Goal: Information Seeking & Learning: Learn about a topic

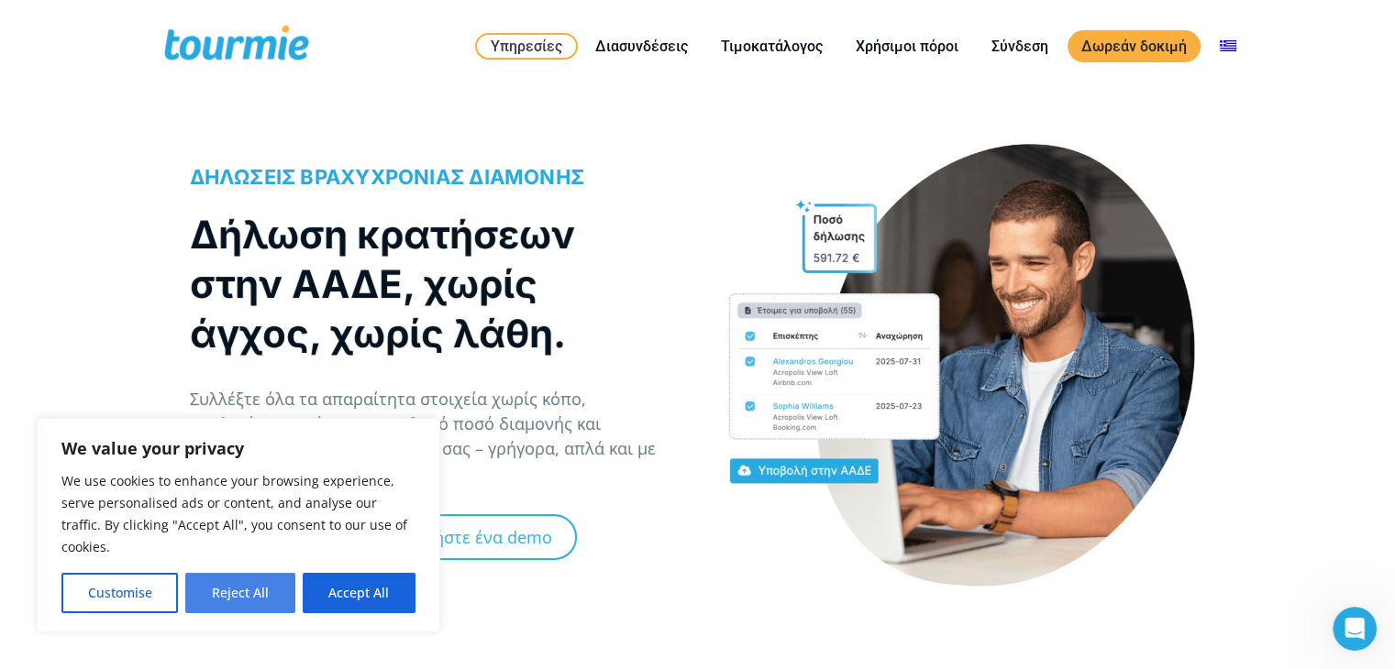
click at [257, 596] on button "Reject All" at bounding box center [239, 593] width 109 height 40
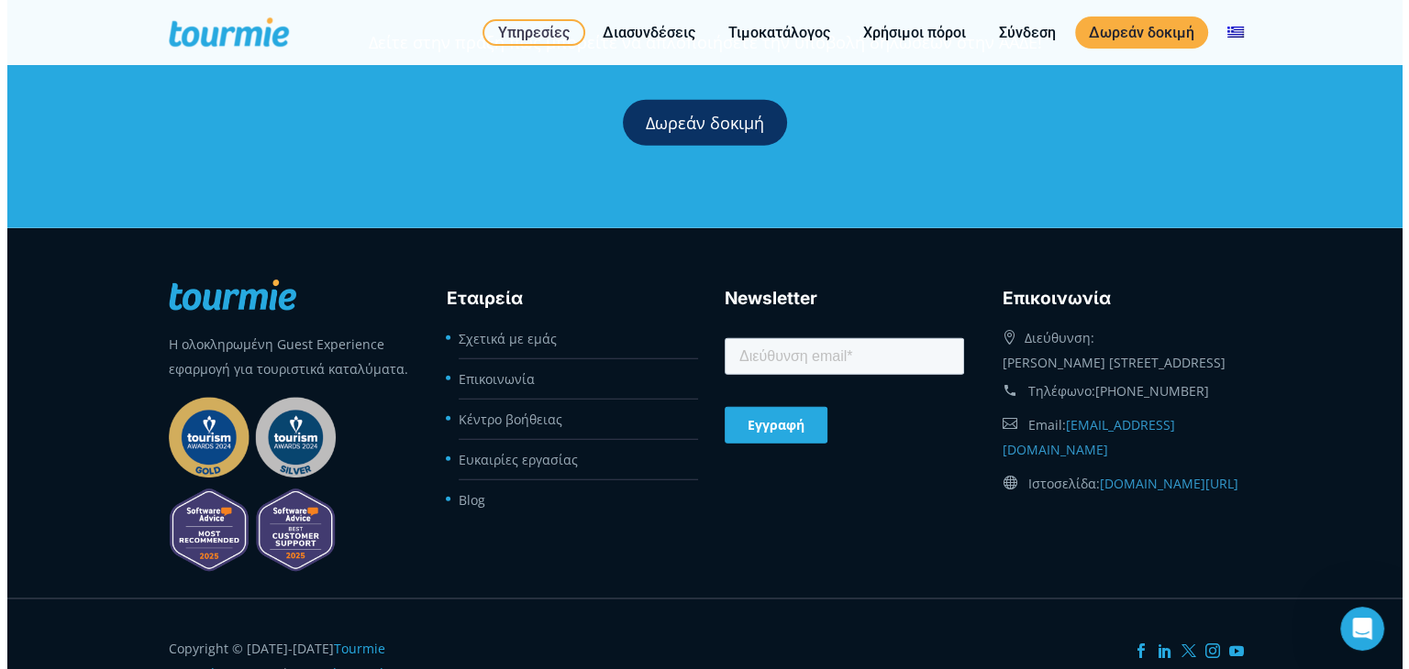
scroll to position [4912, 0]
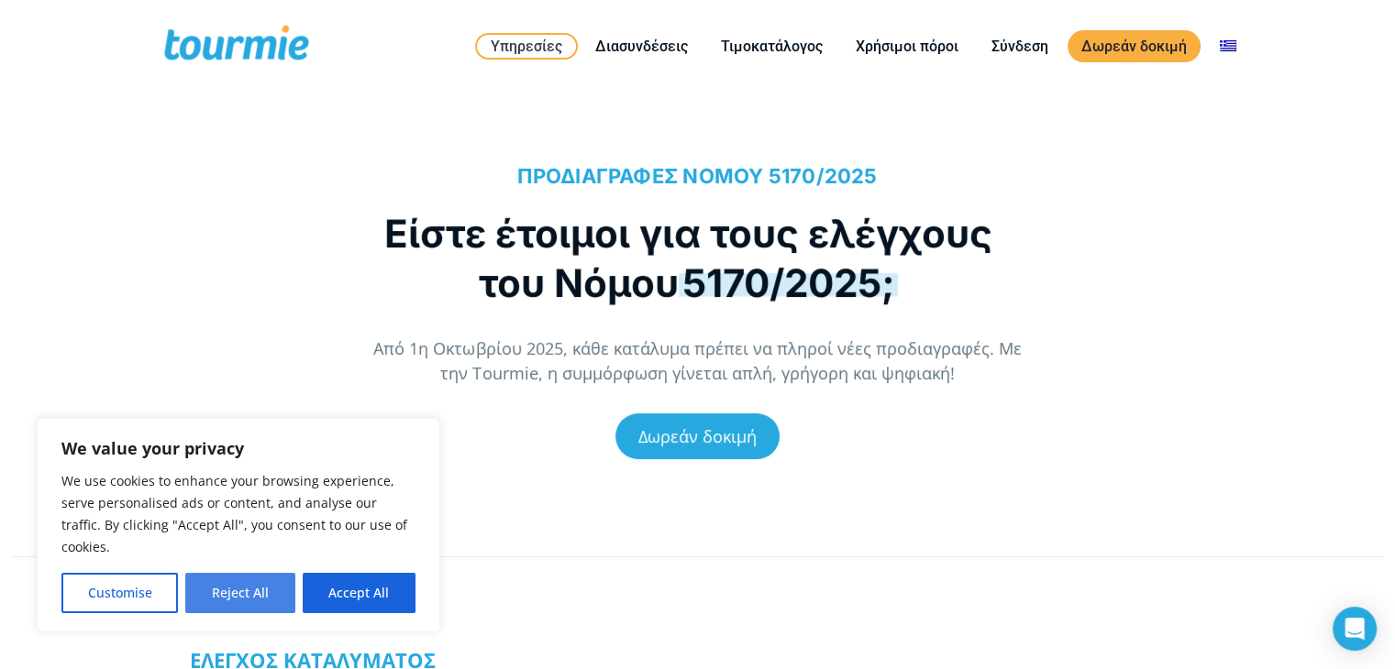
click at [238, 591] on button "Reject All" at bounding box center [239, 593] width 109 height 40
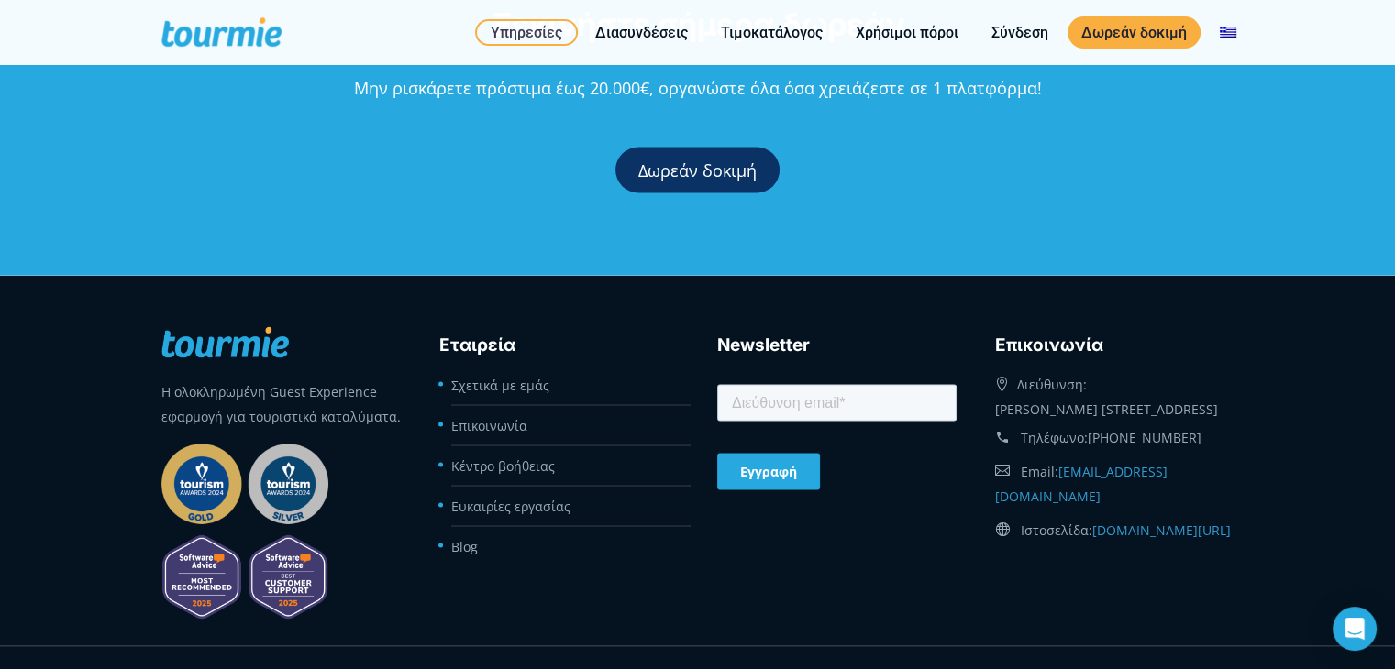
scroll to position [3332, 0]
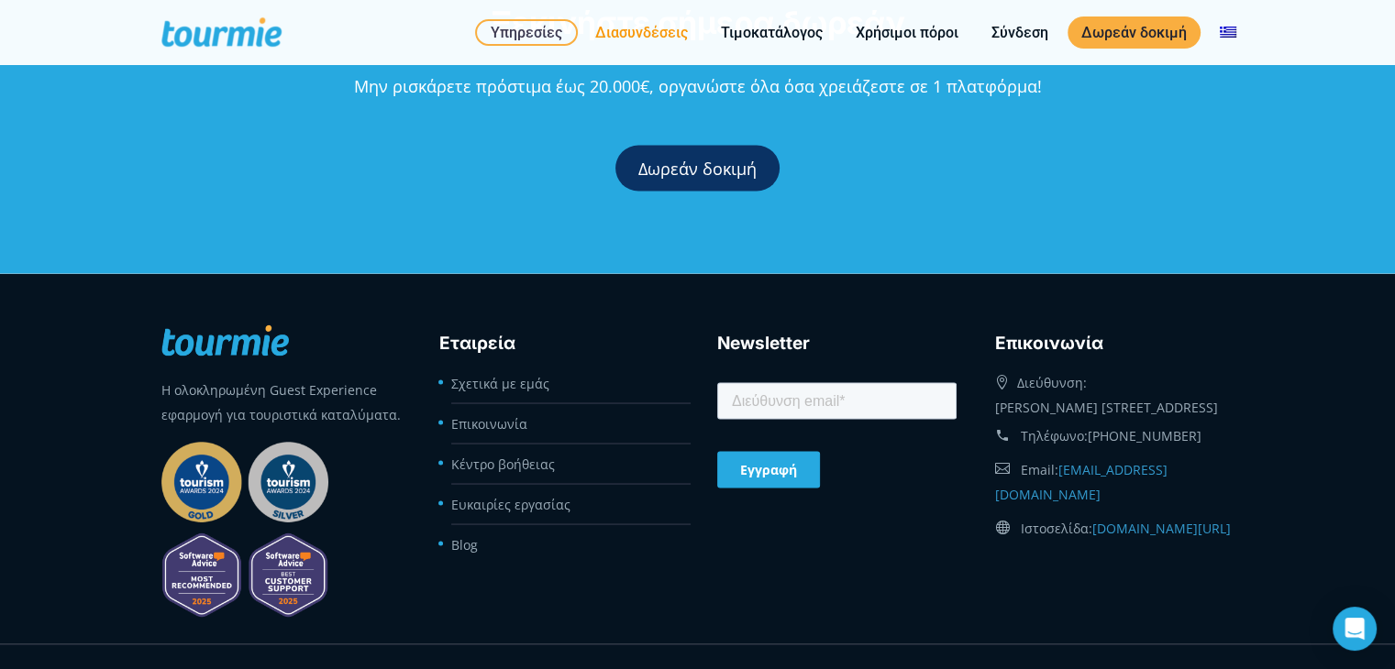
click at [649, 43] on link "Διασυνδέσεις" at bounding box center [641, 32] width 120 height 23
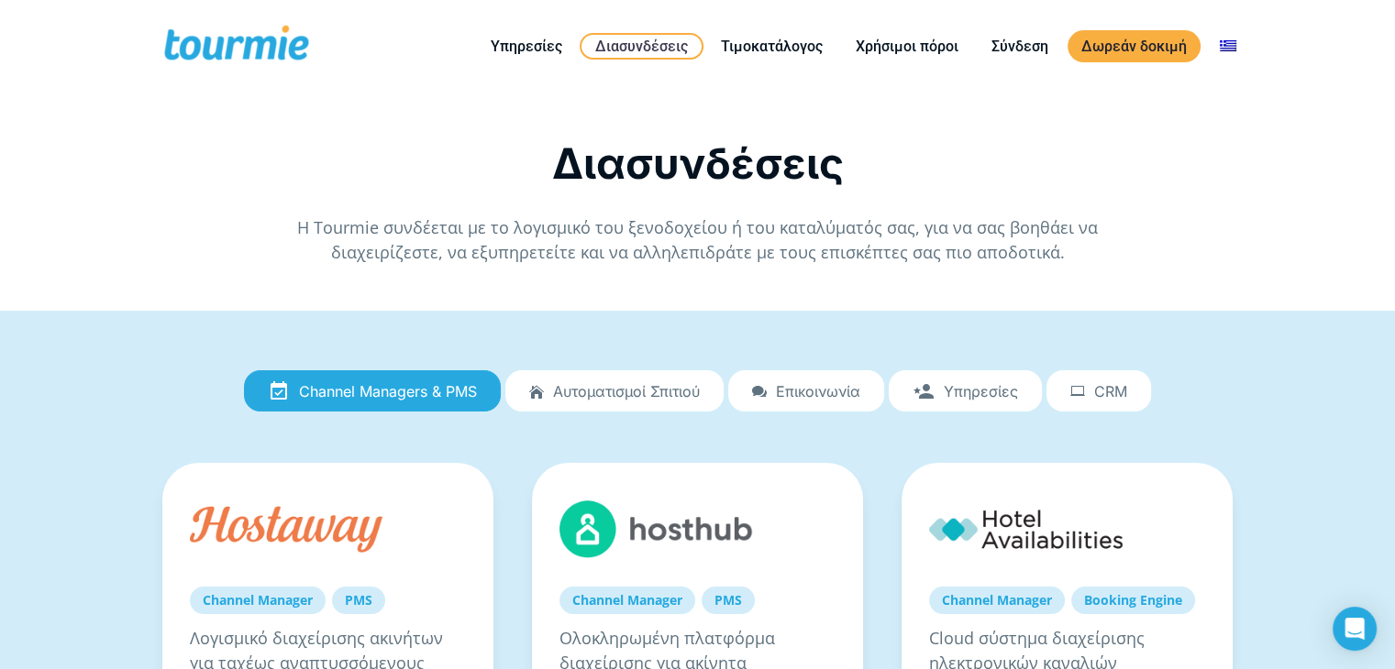
click at [570, 384] on span "Αυτοματισμοί Σπιτιού" at bounding box center [626, 391] width 147 height 17
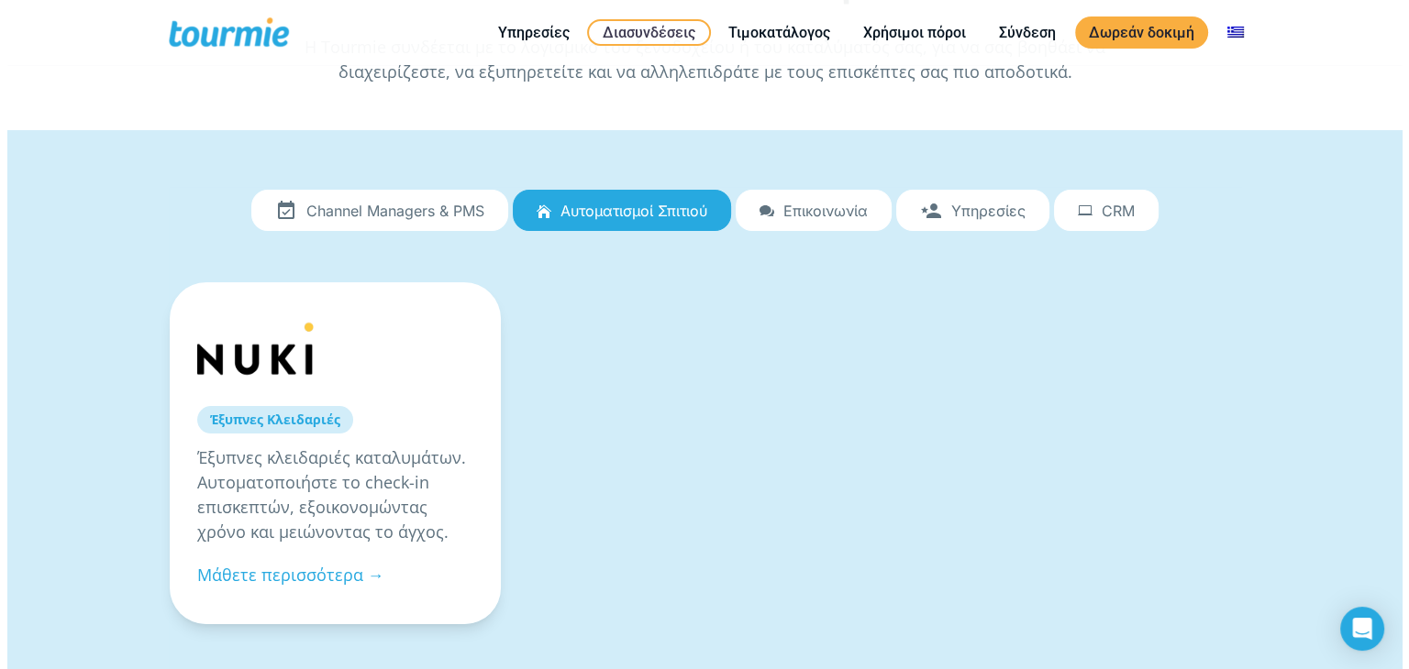
scroll to position [88, 0]
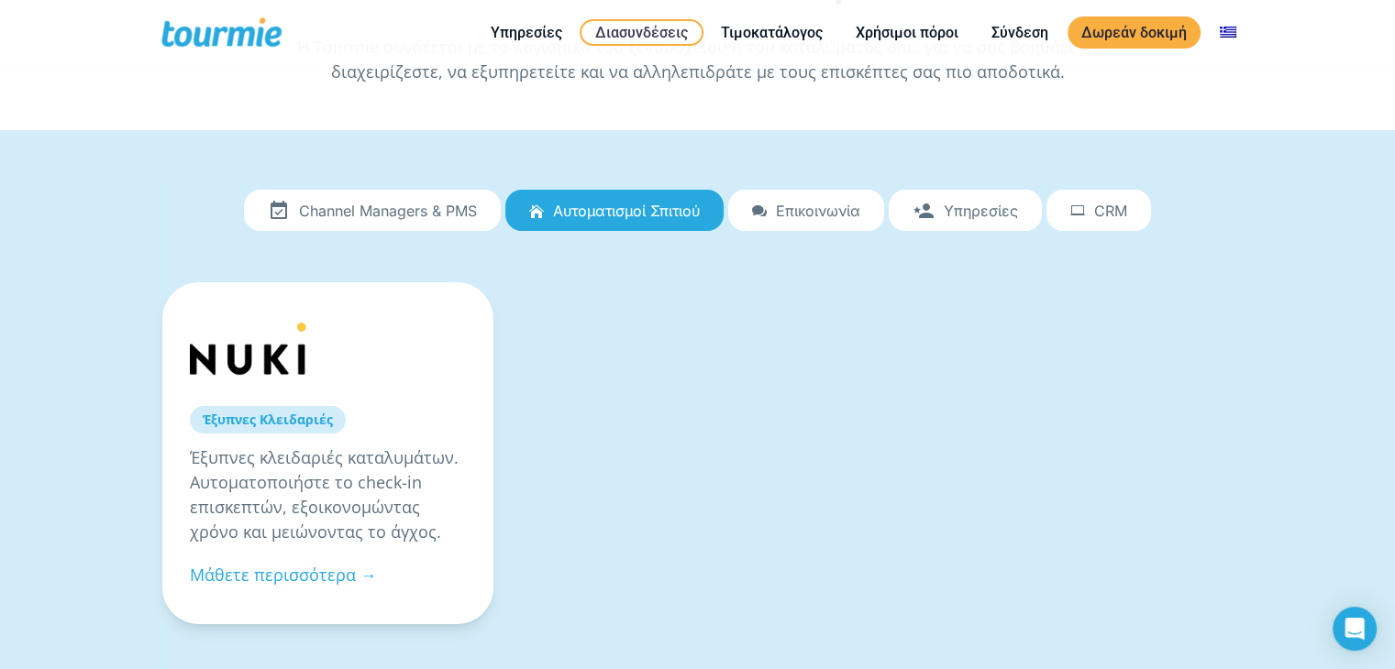
click at [825, 204] on span "Επικοινωνία" at bounding box center [818, 211] width 84 height 17
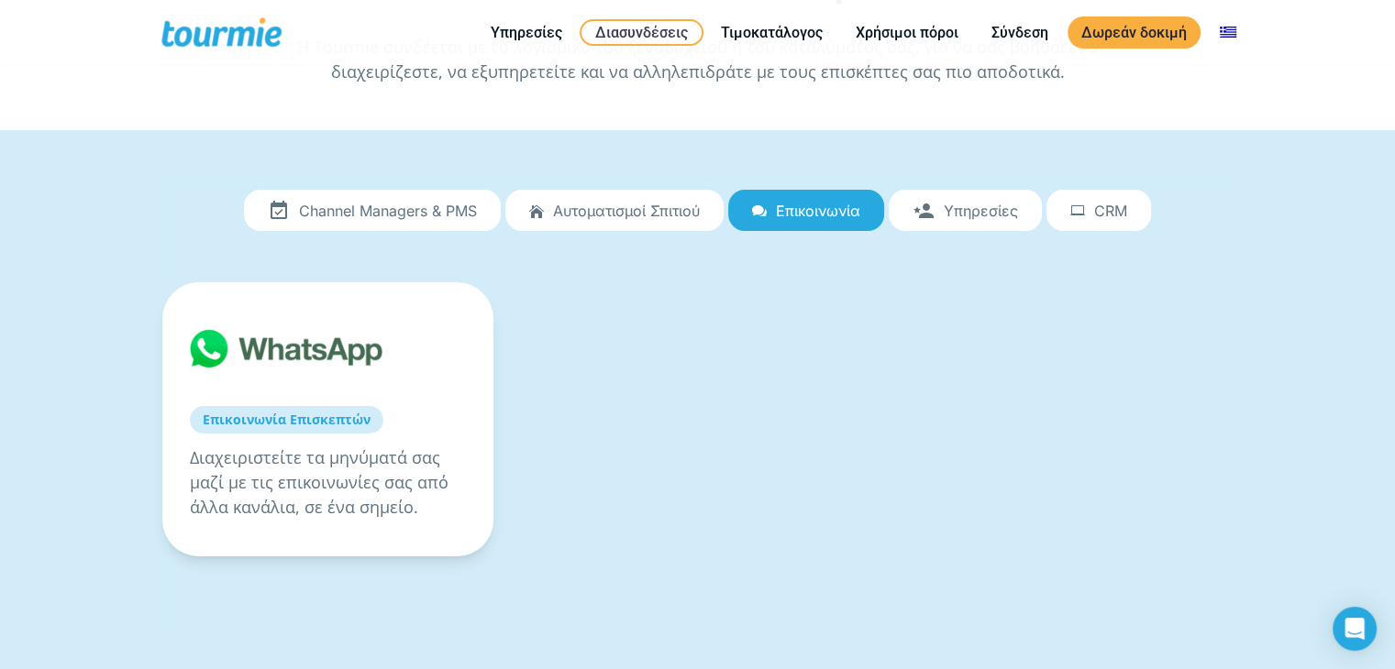
click at [921, 211] on icon at bounding box center [923, 211] width 22 height 0
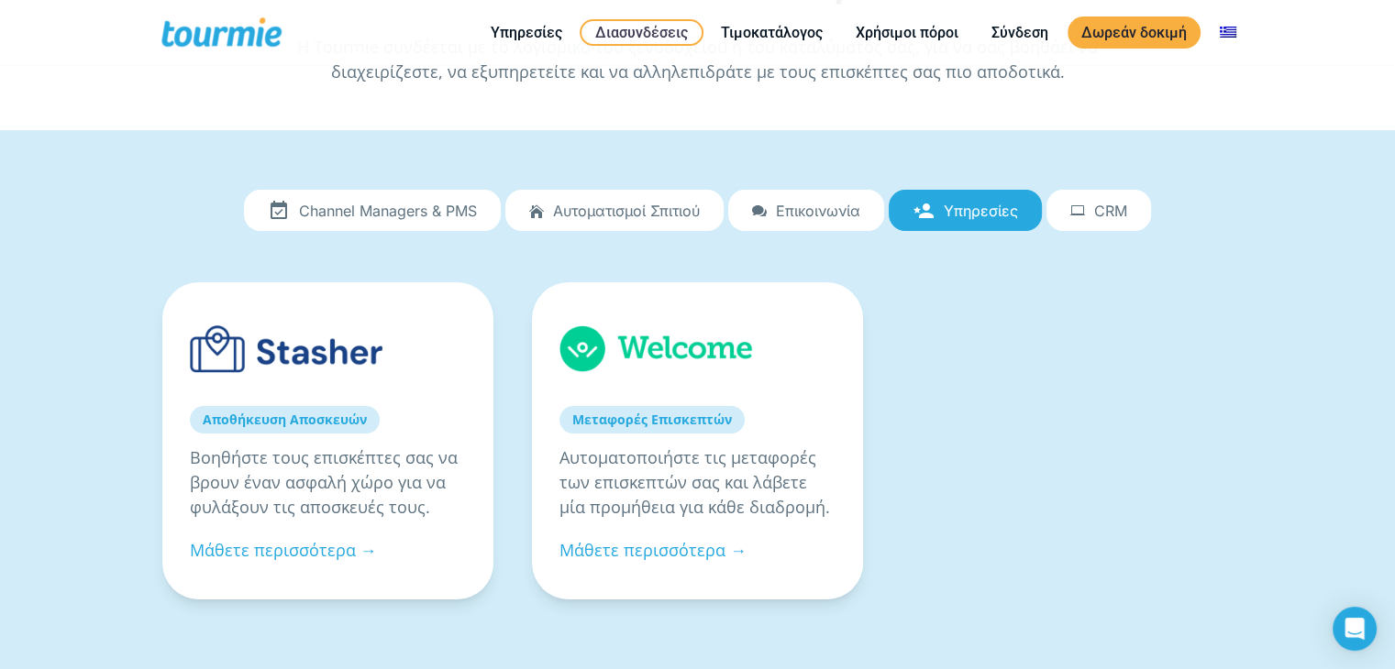
click at [1095, 220] on link "CRM" at bounding box center [1098, 211] width 105 height 42
